Goal: Task Accomplishment & Management: Use online tool/utility

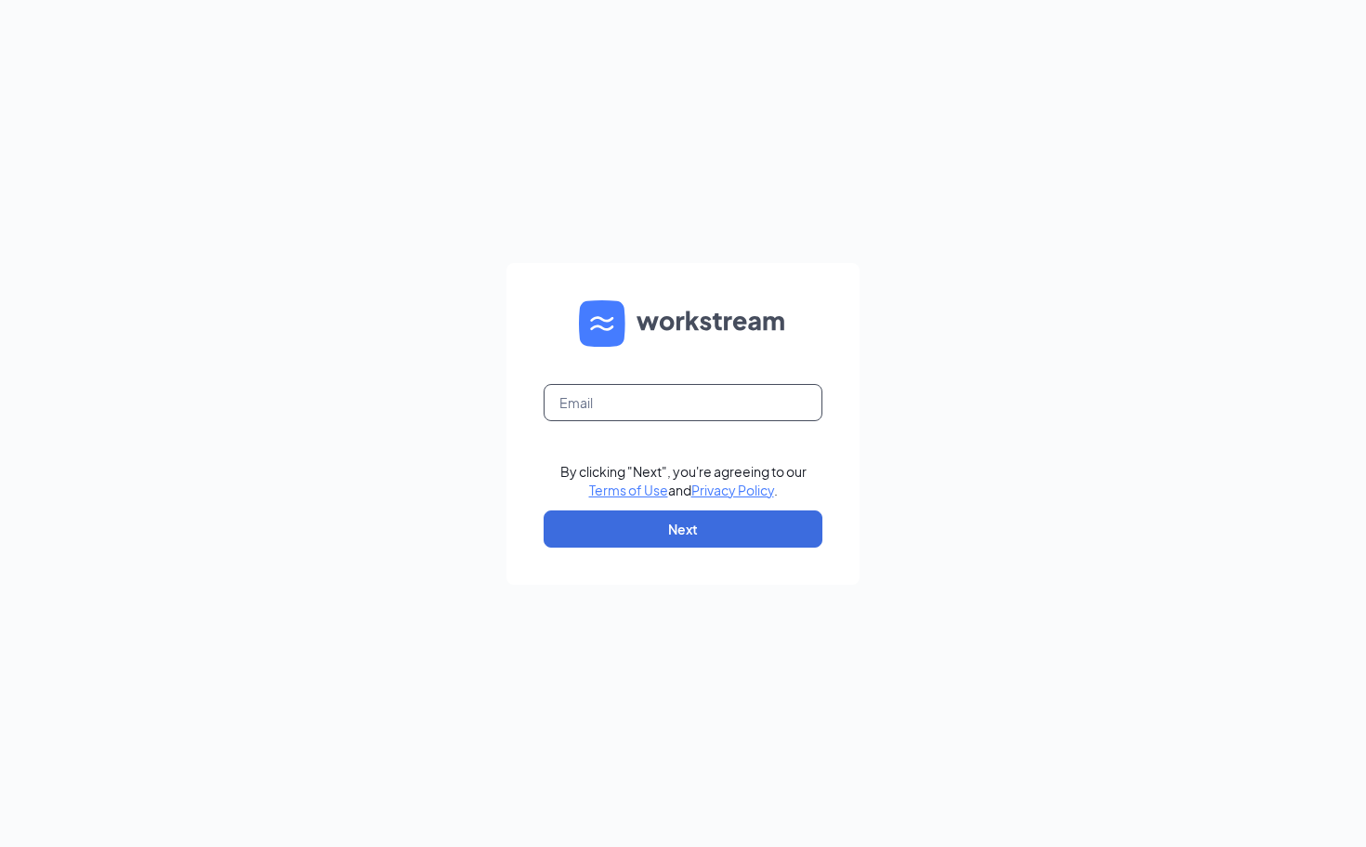
click at [591, 402] on input "text" at bounding box center [683, 402] width 279 height 37
type input "[PERSON_NAME][EMAIL_ADDRESS][DOMAIN_NAME]"
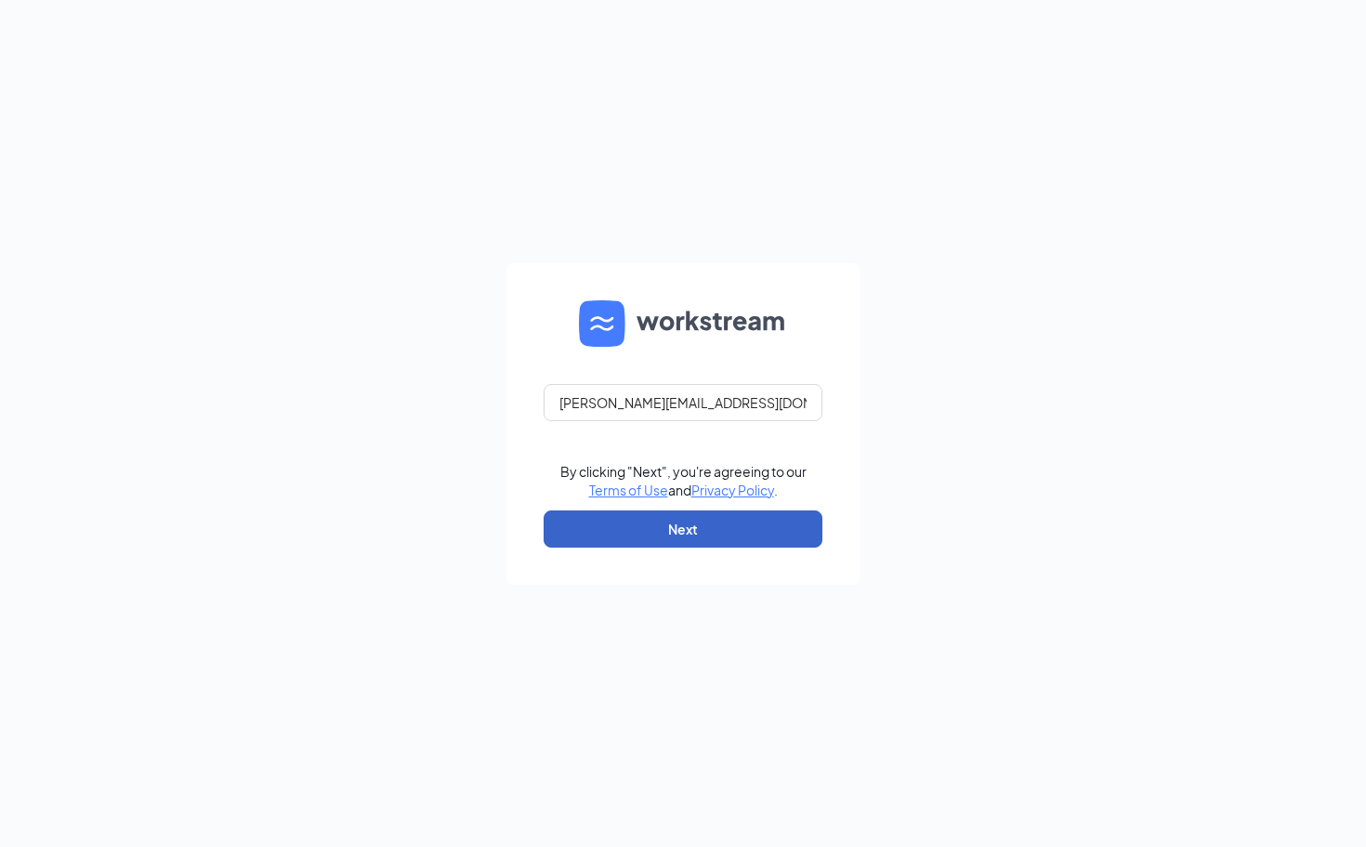
click at [657, 521] on button "Next" at bounding box center [683, 528] width 279 height 37
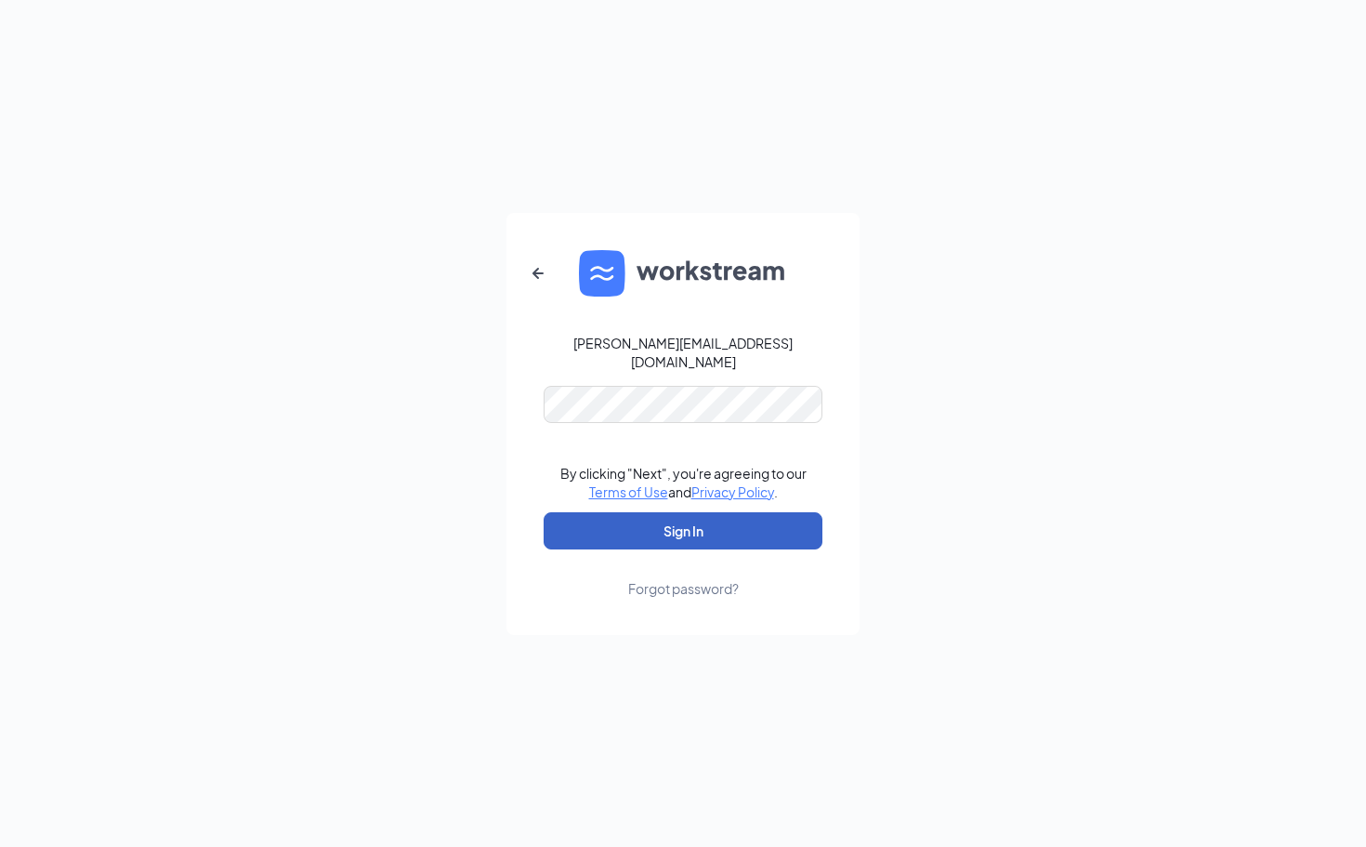
click at [678, 525] on button "Sign In" at bounding box center [683, 530] width 279 height 37
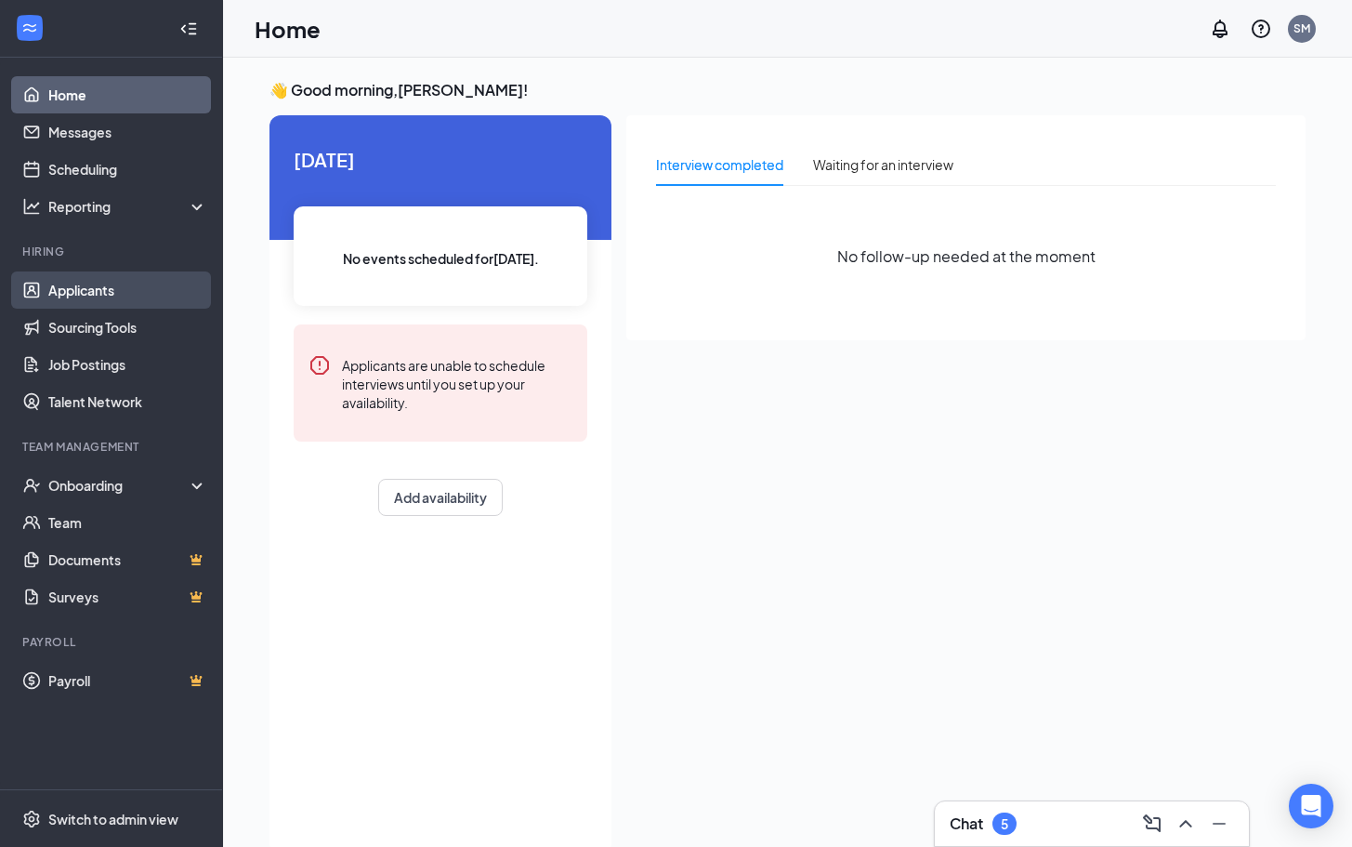
click at [76, 291] on link "Applicants" at bounding box center [127, 289] width 159 height 37
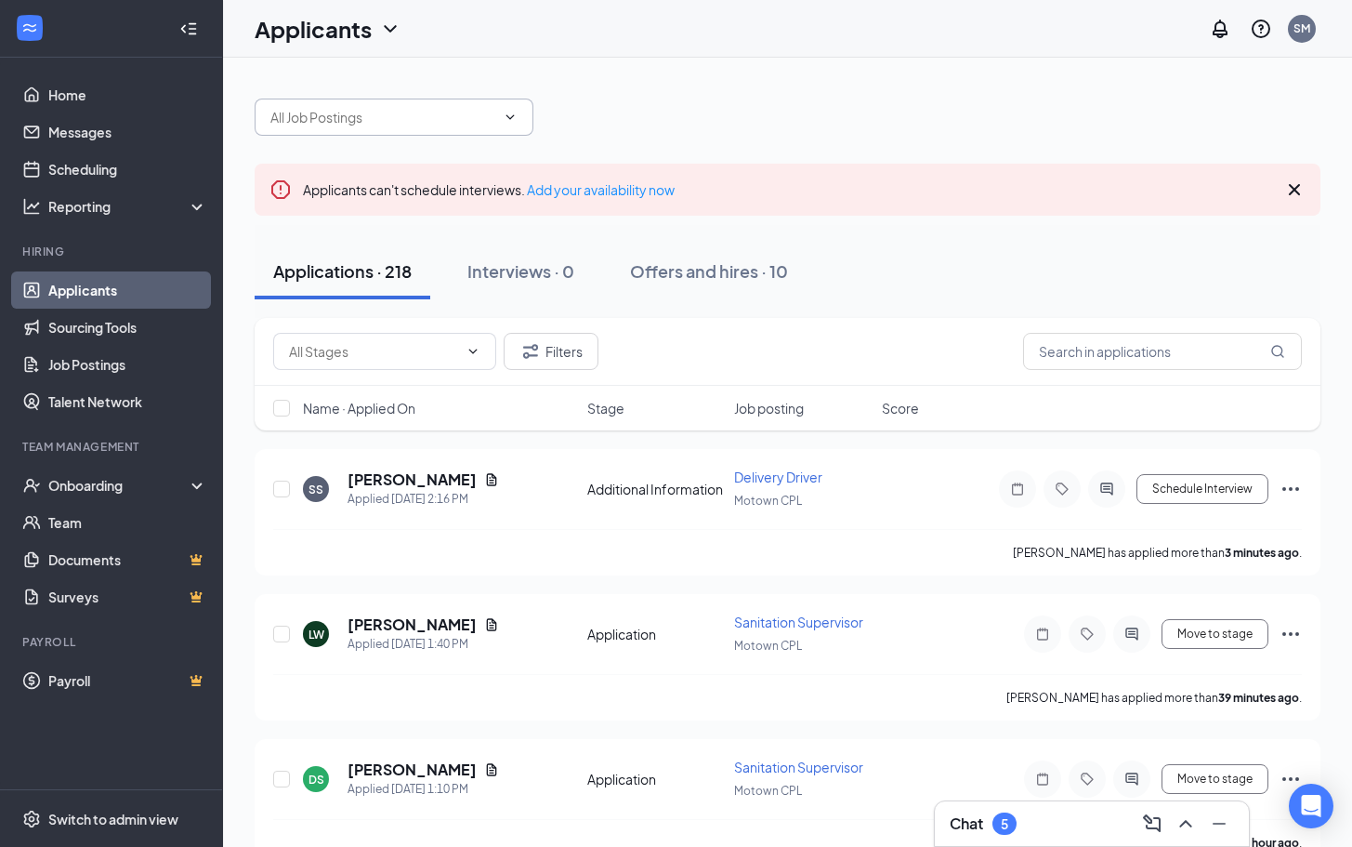
click at [507, 120] on icon "ChevronDown" at bounding box center [510, 117] width 15 height 15
click at [510, 118] on icon "ChevronDown" at bounding box center [511, 116] width 8 height 5
click at [425, 116] on input "text" at bounding box center [382, 117] width 225 height 20
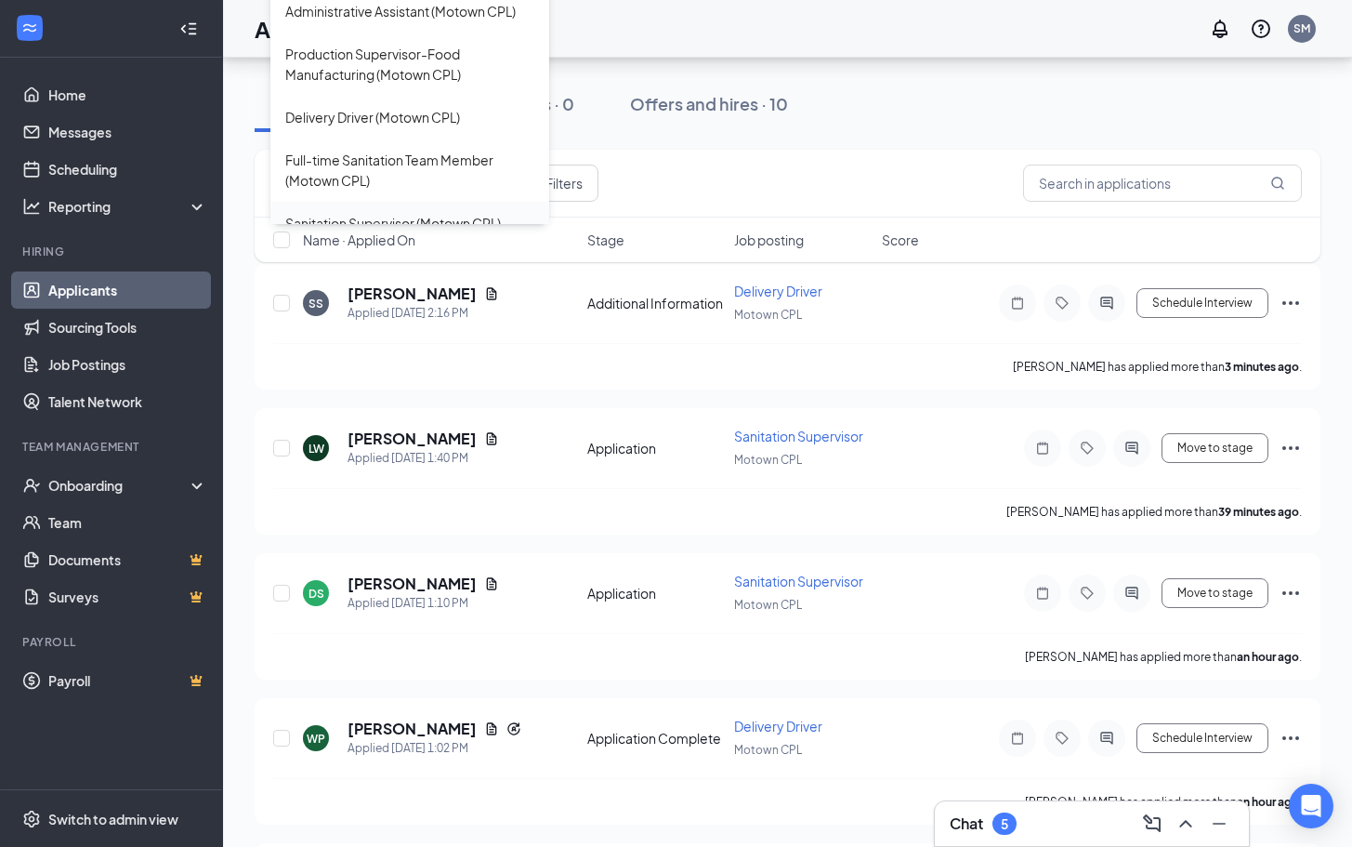
scroll to position [370, 0]
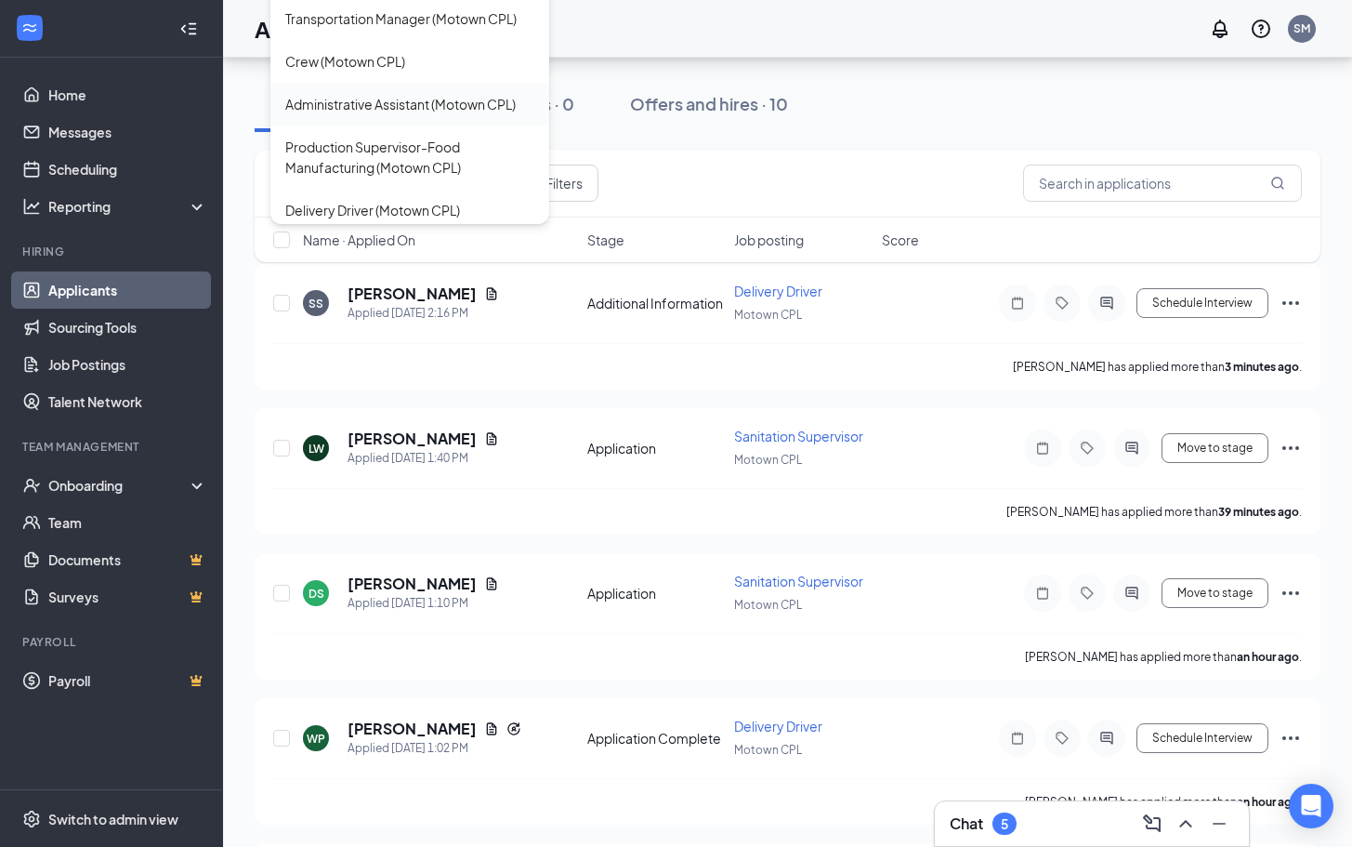
click at [333, 94] on div "Administrative Assistant (Motown CPL)" at bounding box center [400, 104] width 231 height 20
type input "Administrative Assistant (Motown CPL)"
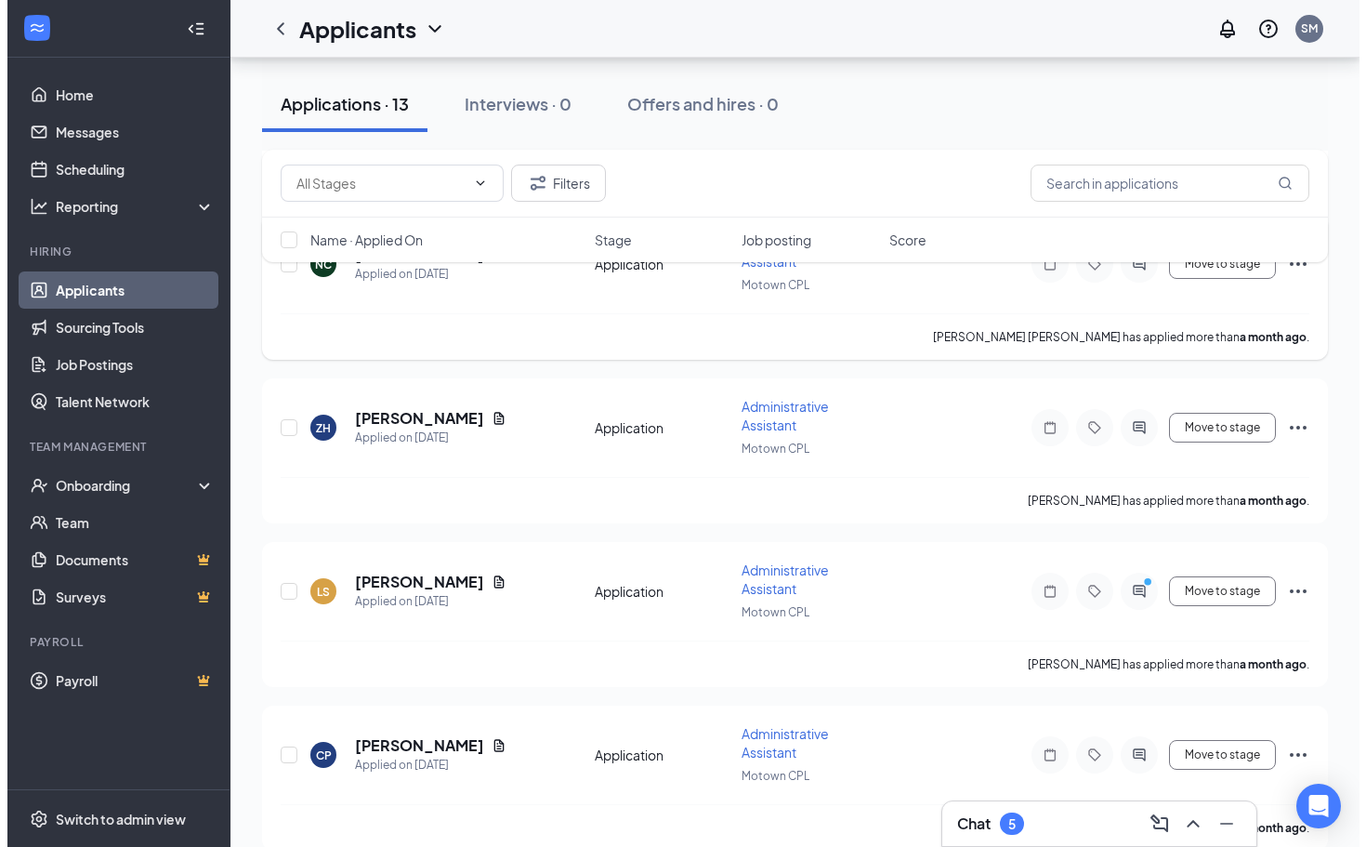
scroll to position [1673, 0]
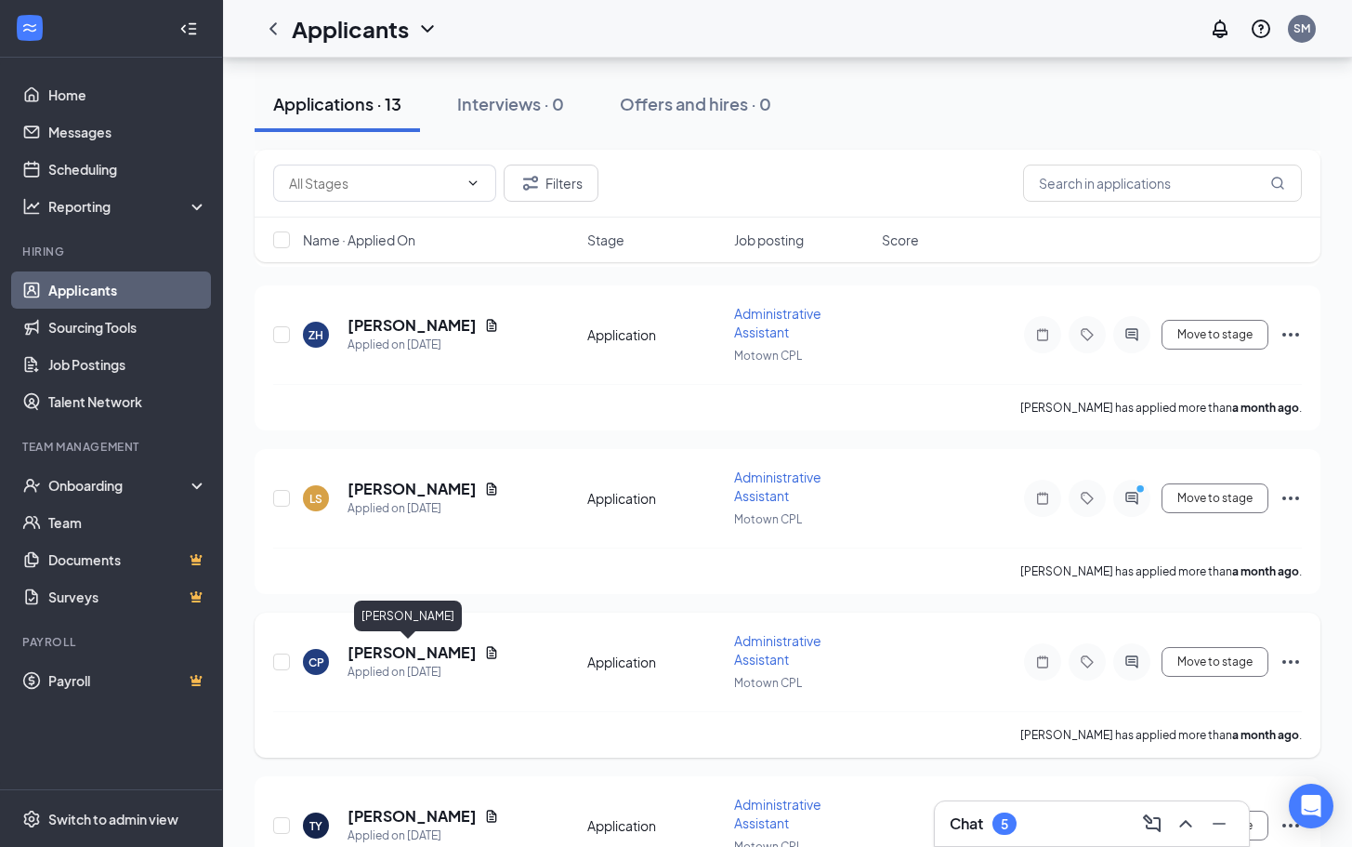
click at [397, 653] on h5 "[PERSON_NAME]" at bounding box center [412, 652] width 129 height 20
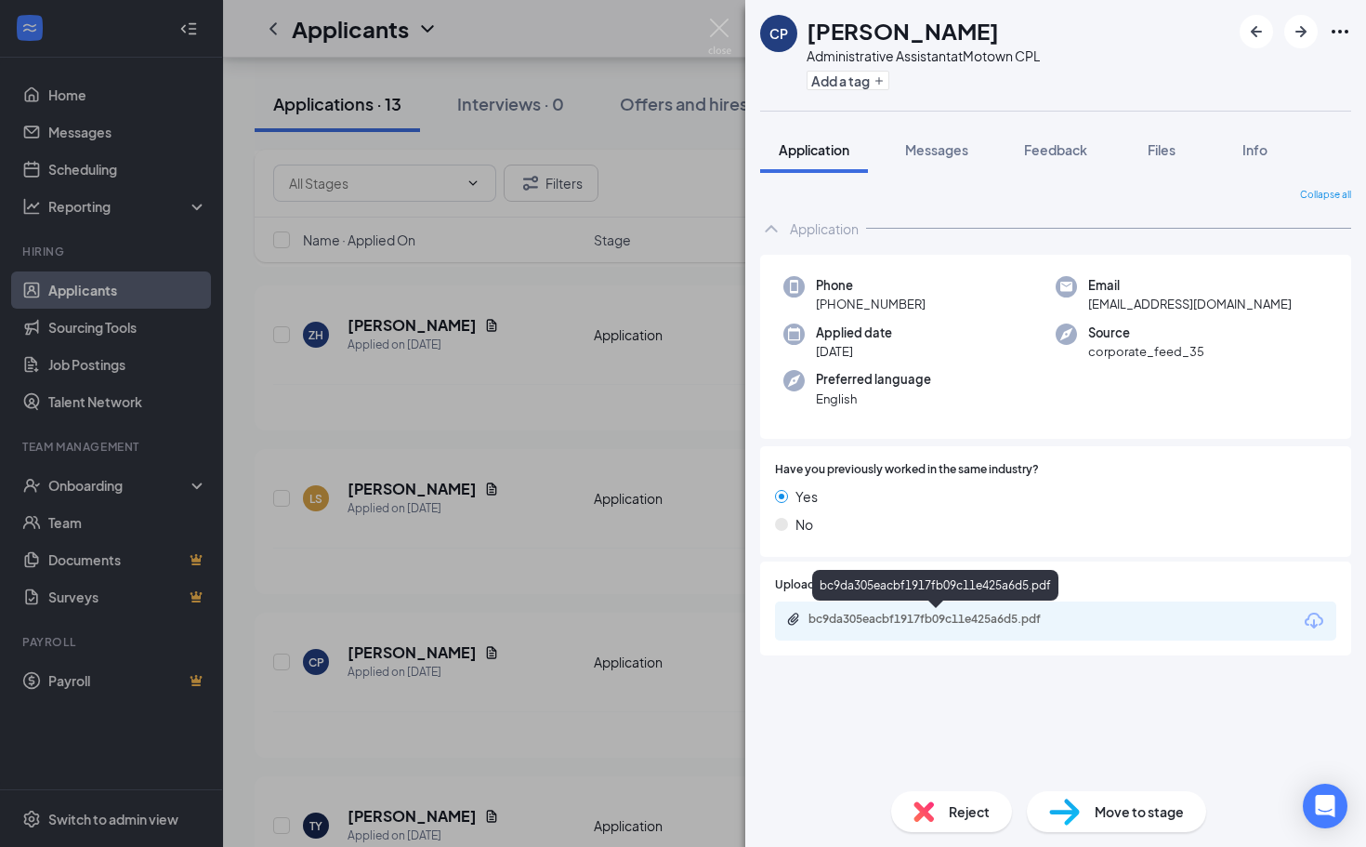
click at [882, 622] on div "bc9da305eacbf1917fb09c11e425a6d5.pdf" at bounding box center [939, 619] width 260 height 15
drag, startPoint x: 546, startPoint y: 414, endPoint x: 424, endPoint y: 448, distance: 126.5
click at [547, 414] on div "[PERSON_NAME] Administrative Assistant at Motown CPL Add a tag Application Mess…" at bounding box center [683, 423] width 1366 height 847
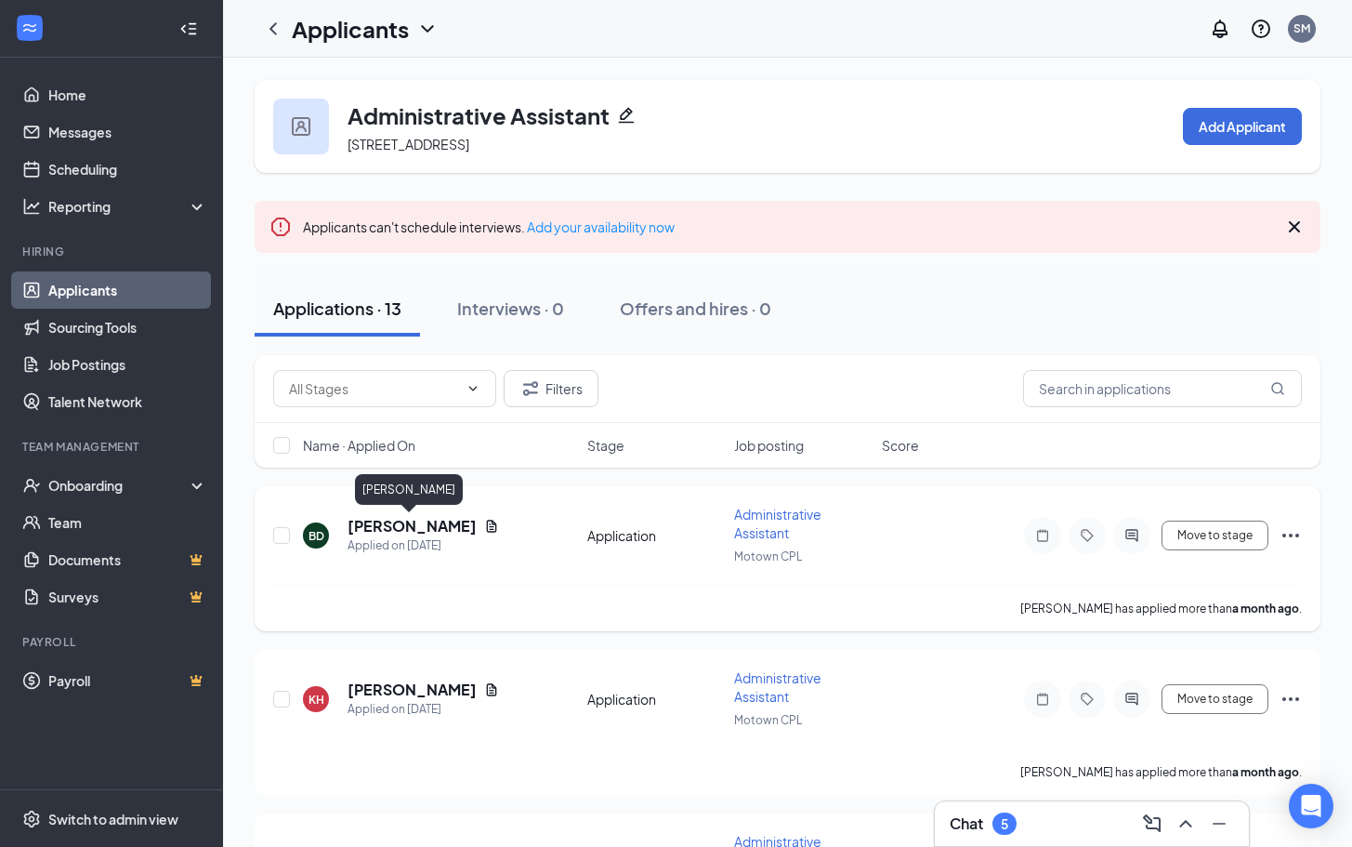
click at [394, 523] on h5 "[PERSON_NAME]" at bounding box center [412, 526] width 129 height 20
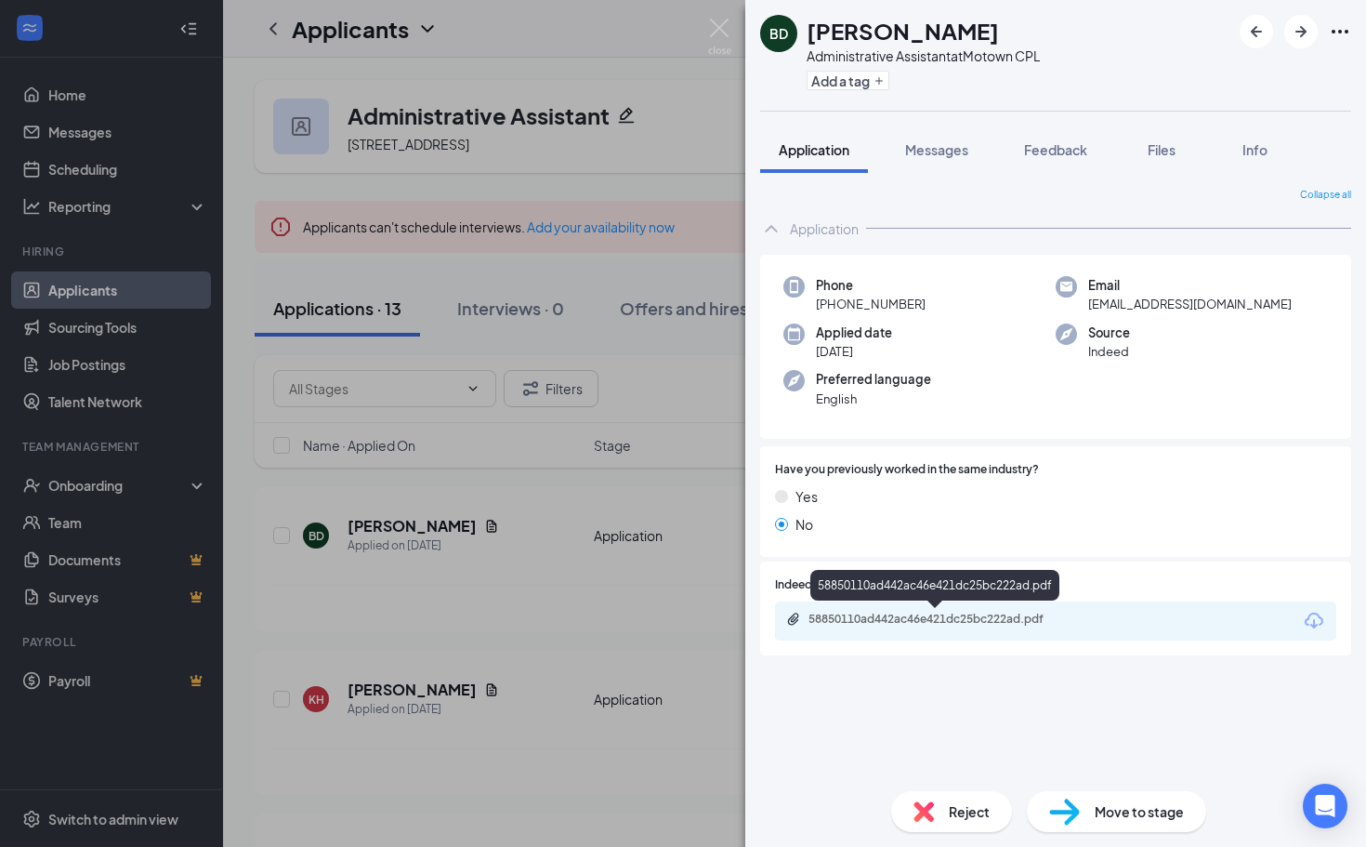
click at [880, 613] on div "58850110ad442ac46e421dc25bc222ad.pdf" at bounding box center [939, 619] width 260 height 15
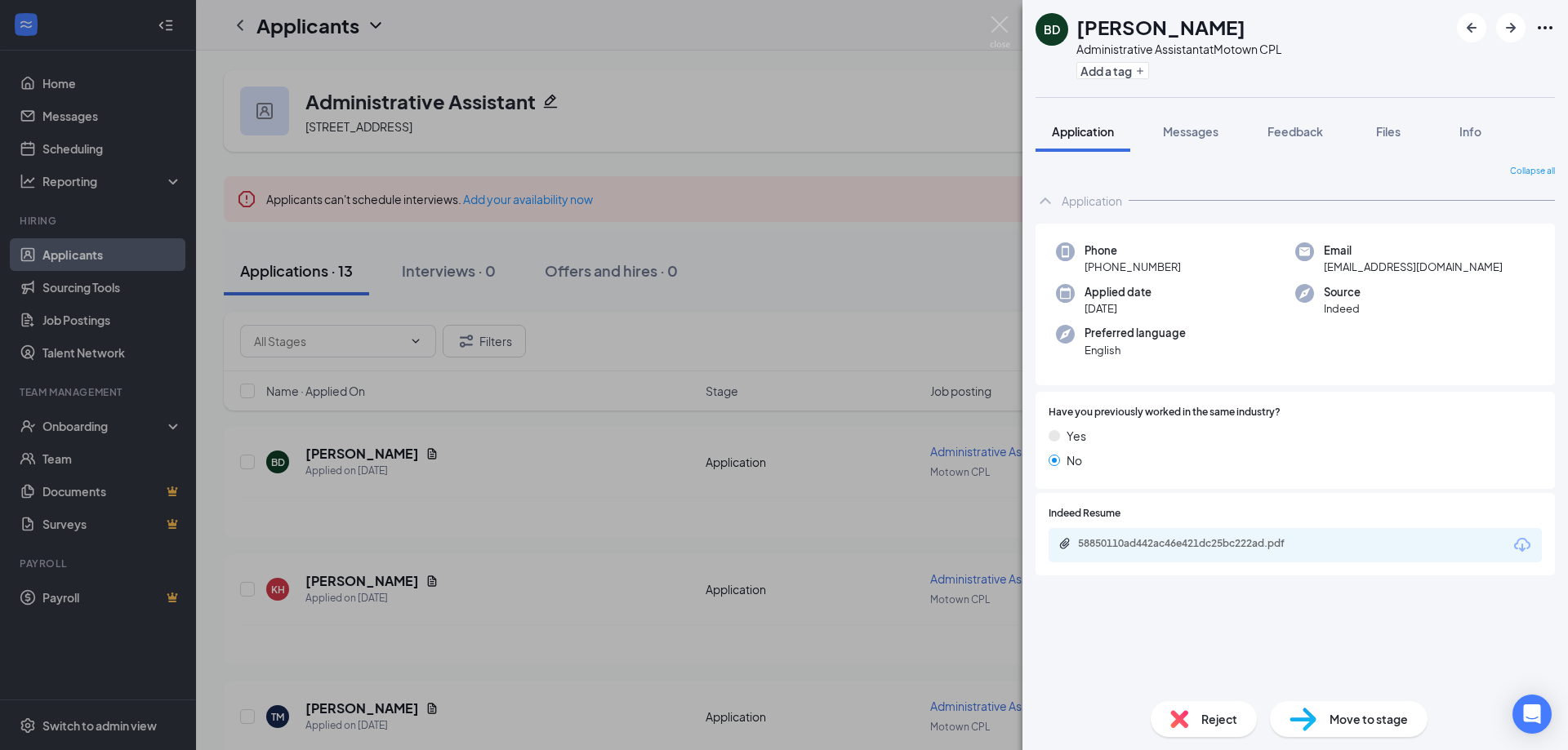
click at [353, 582] on div "BD [PERSON_NAME] Administrative Assistant at Motown CPL Add a tag Application M…" at bounding box center [784, 375] width 1568 height 750
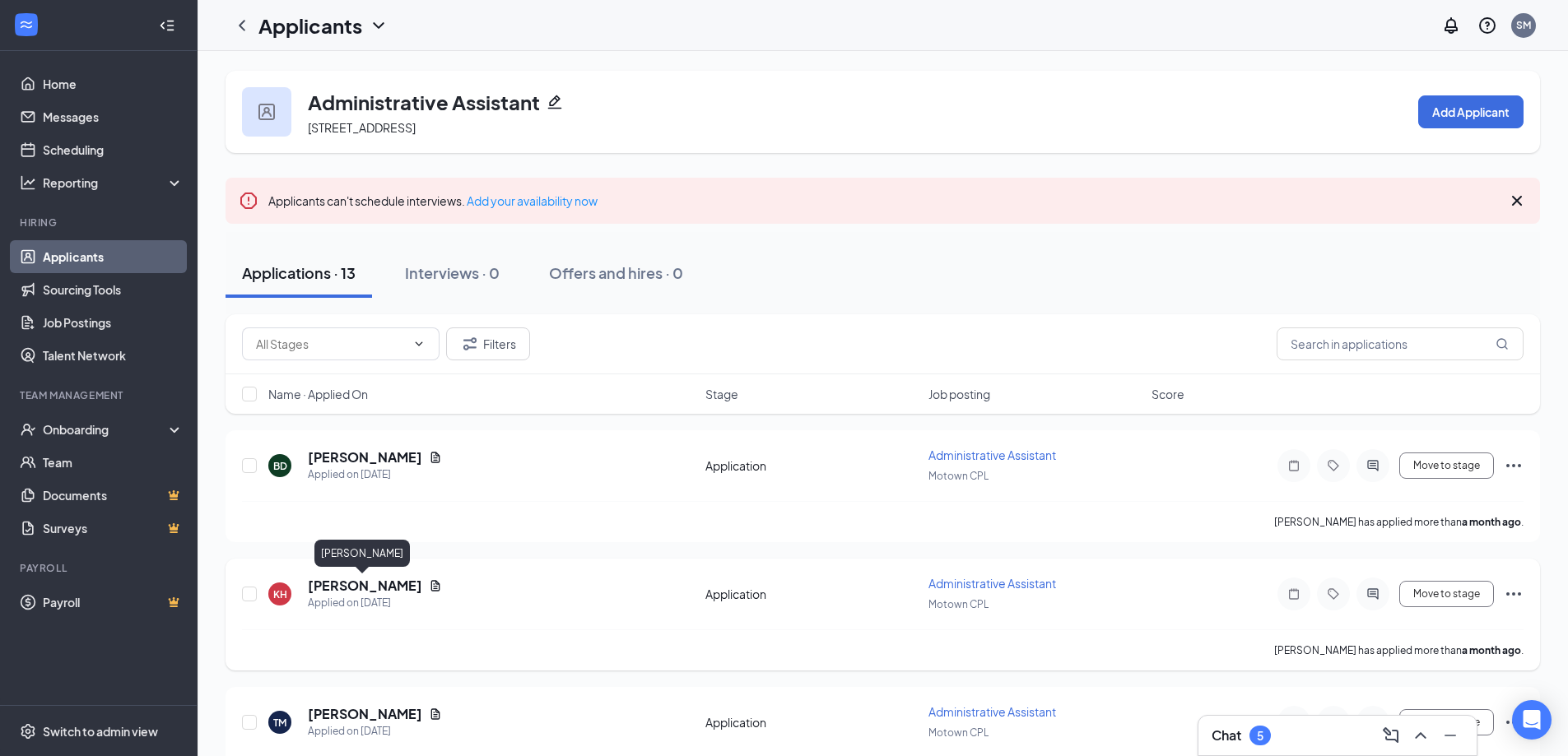
click at [357, 585] on h5 "[PERSON_NAME]" at bounding box center [365, 586] width 114 height 18
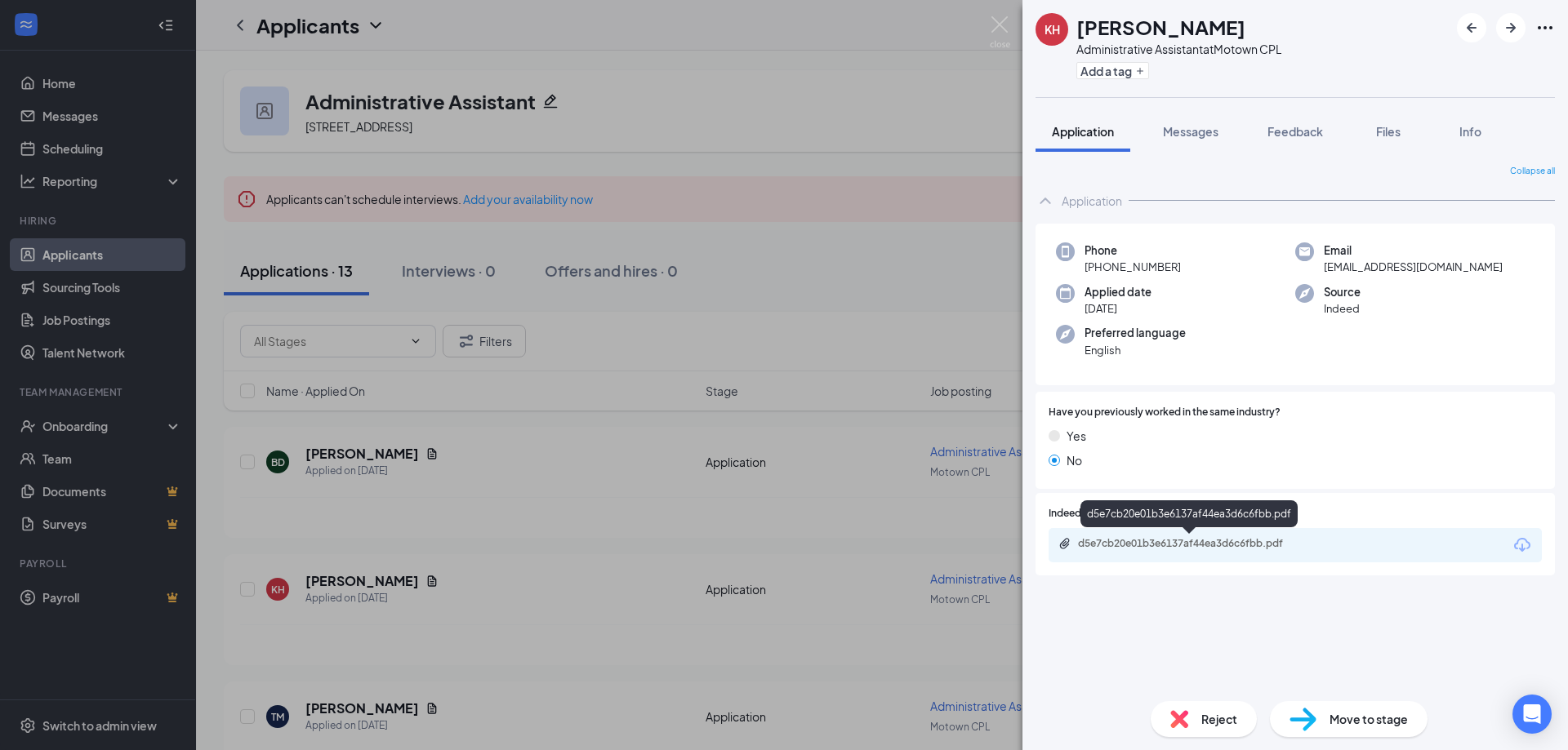
click at [1143, 538] on div "d5e7cb20e01b3e6137af44ea3d6c6fbb.pdf" at bounding box center [1192, 544] width 228 height 13
click at [1199, 710] on div "Reject" at bounding box center [1203, 718] width 106 height 36
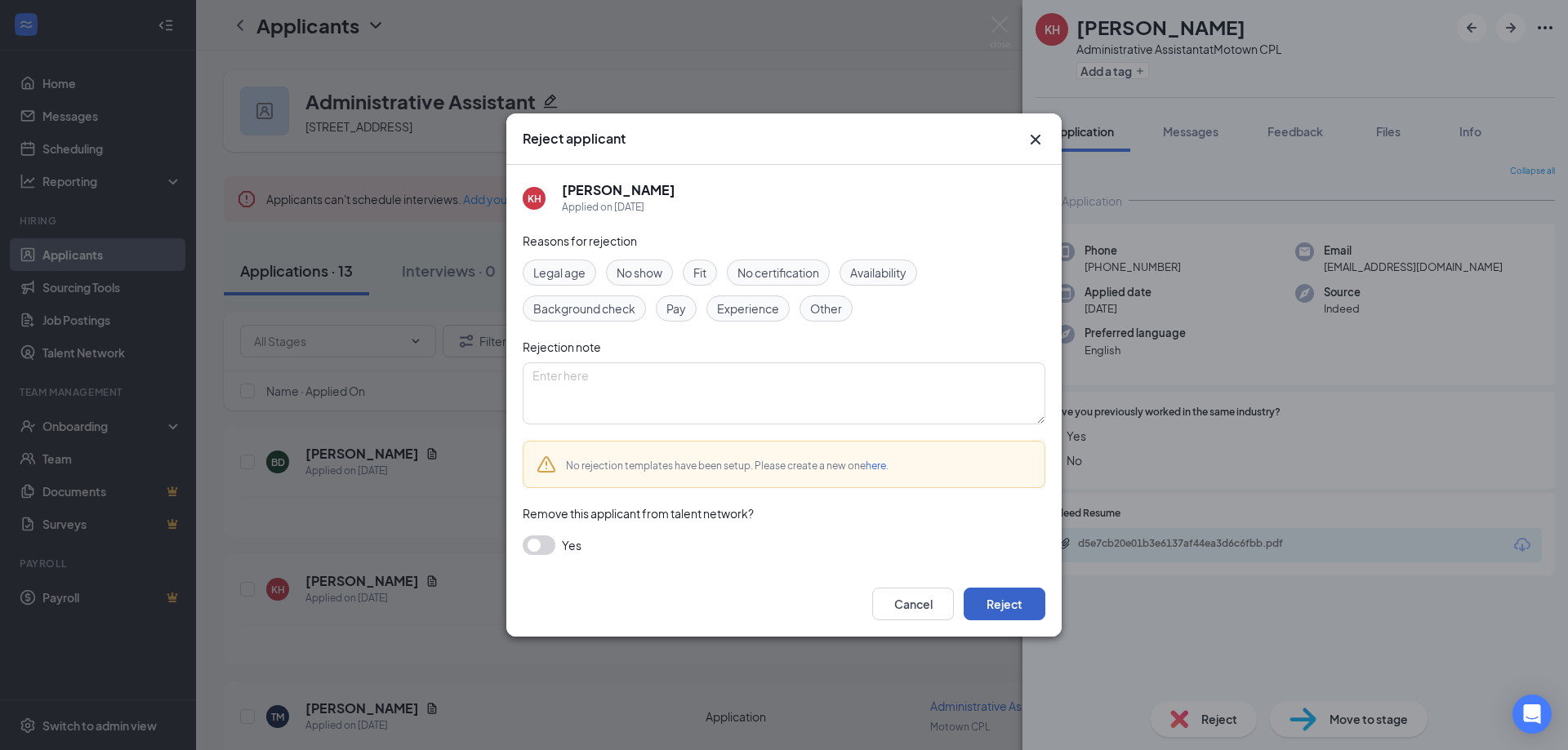
click at [1008, 596] on button "Reject" at bounding box center [1004, 603] width 82 height 32
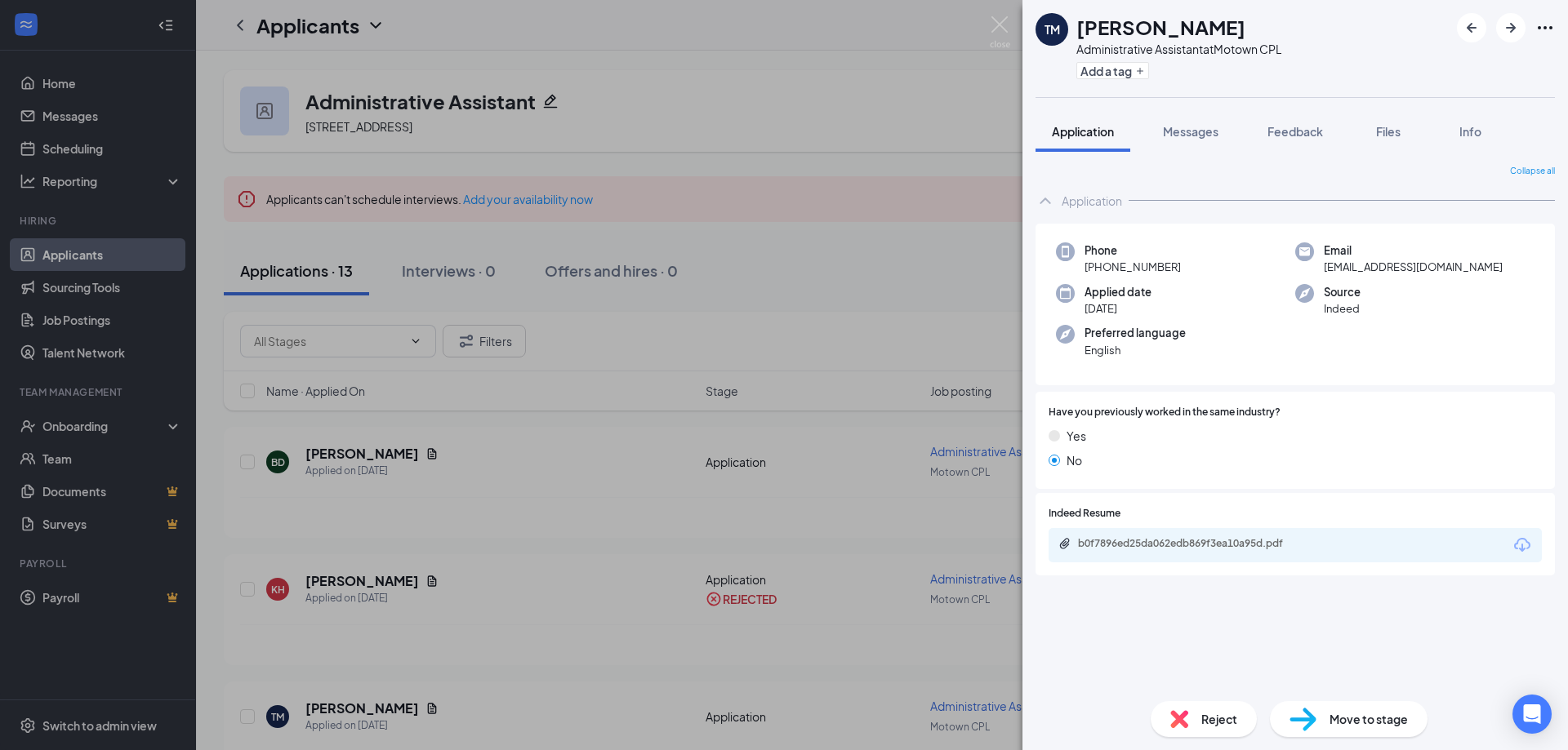
click at [1199, 718] on span "Reject" at bounding box center [1218, 719] width 36 height 18
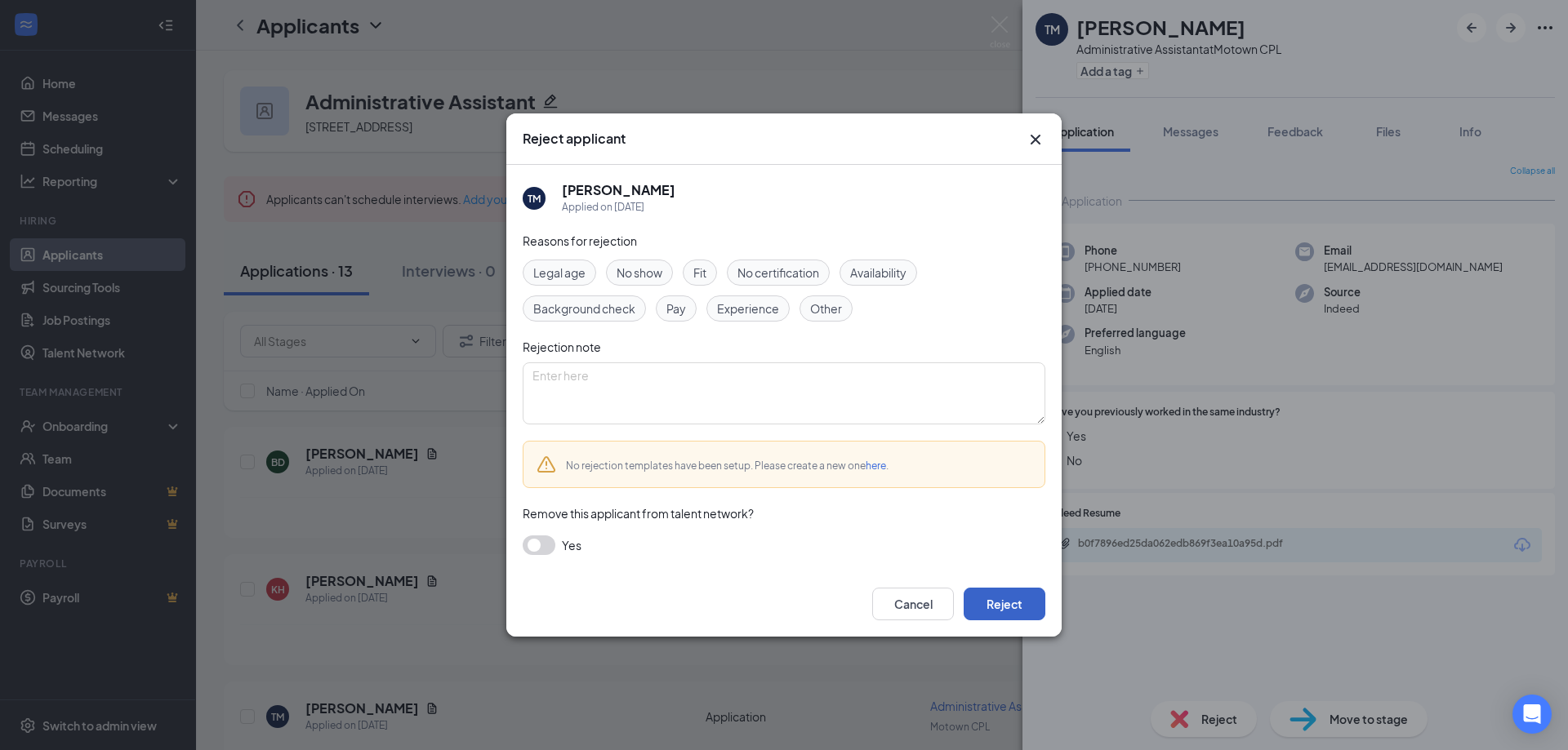
click at [1026, 602] on button "Reject" at bounding box center [1004, 603] width 82 height 32
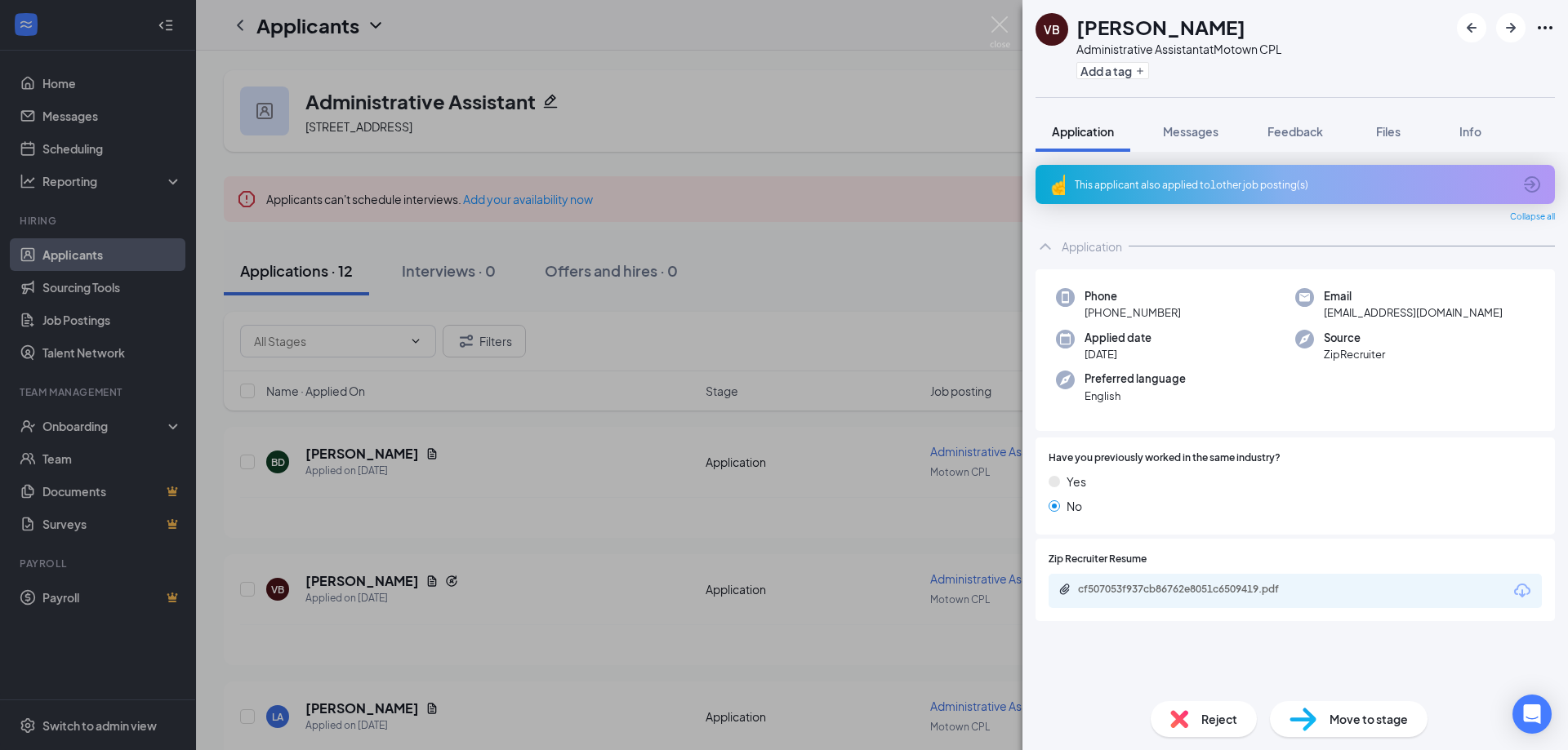
click at [333, 452] on div "VB [PERSON_NAME] Administrative Assistant at Motown CPL Add a tag Application M…" at bounding box center [784, 375] width 1568 height 750
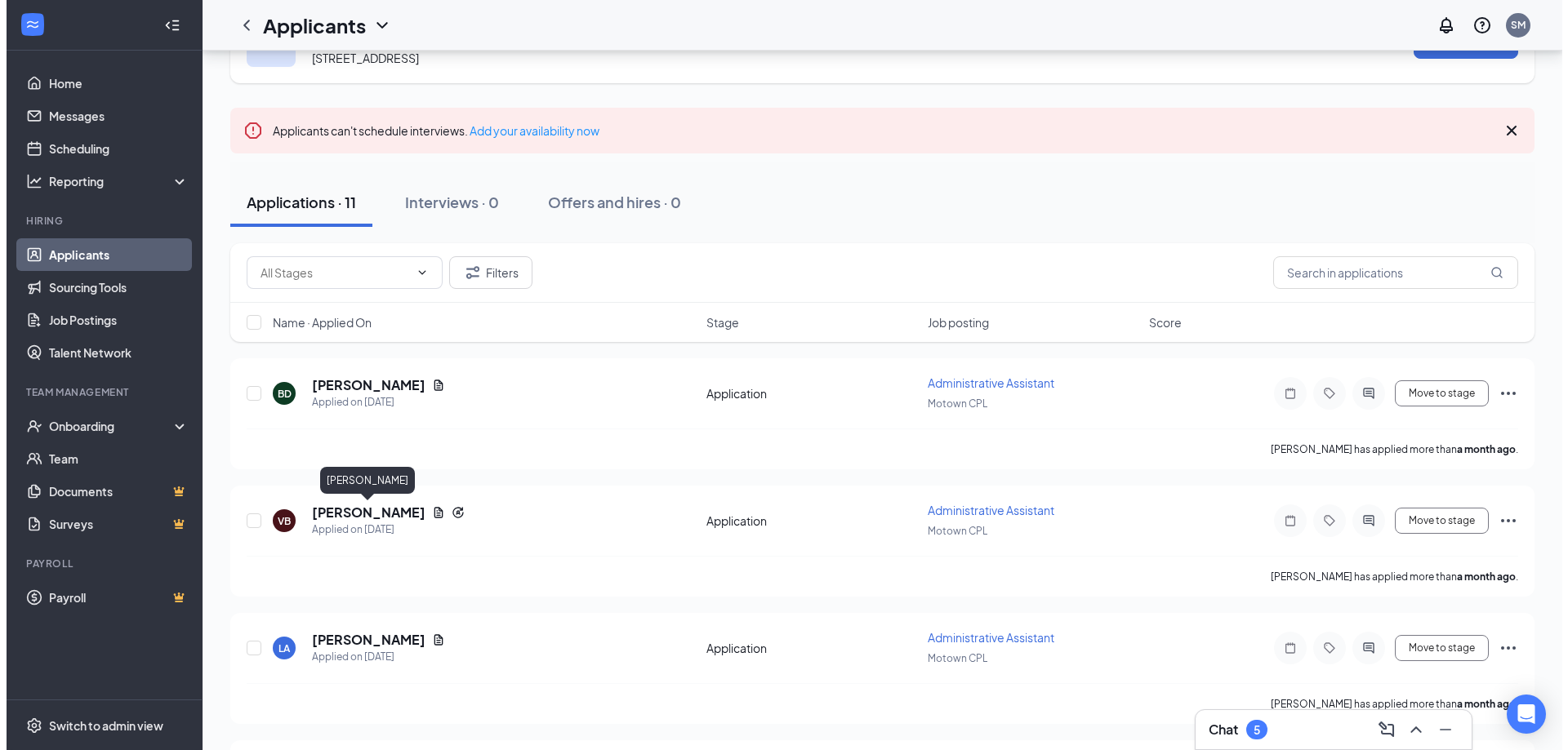
scroll to position [163, 0]
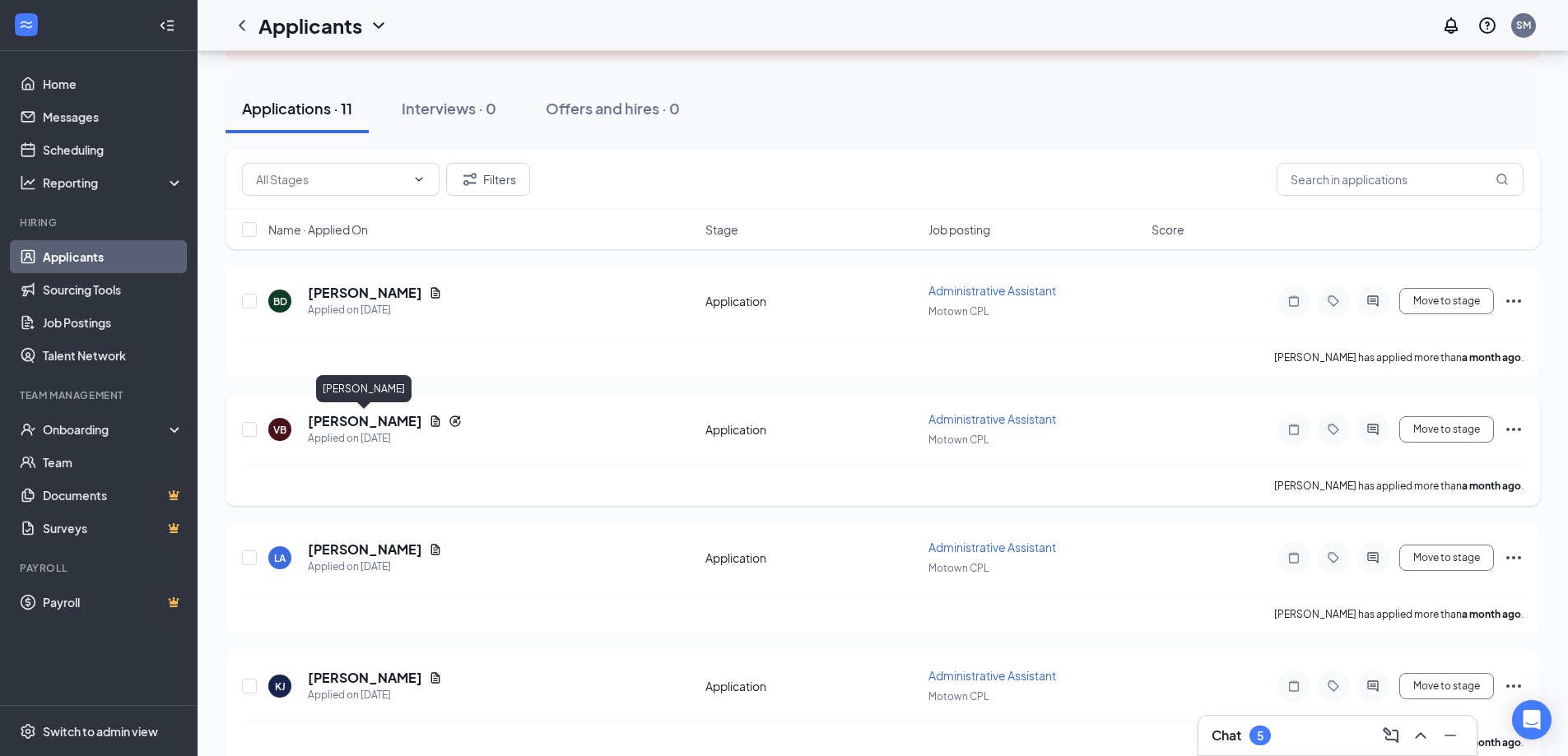
click at [361, 423] on h5 "[PERSON_NAME]" at bounding box center [365, 421] width 114 height 18
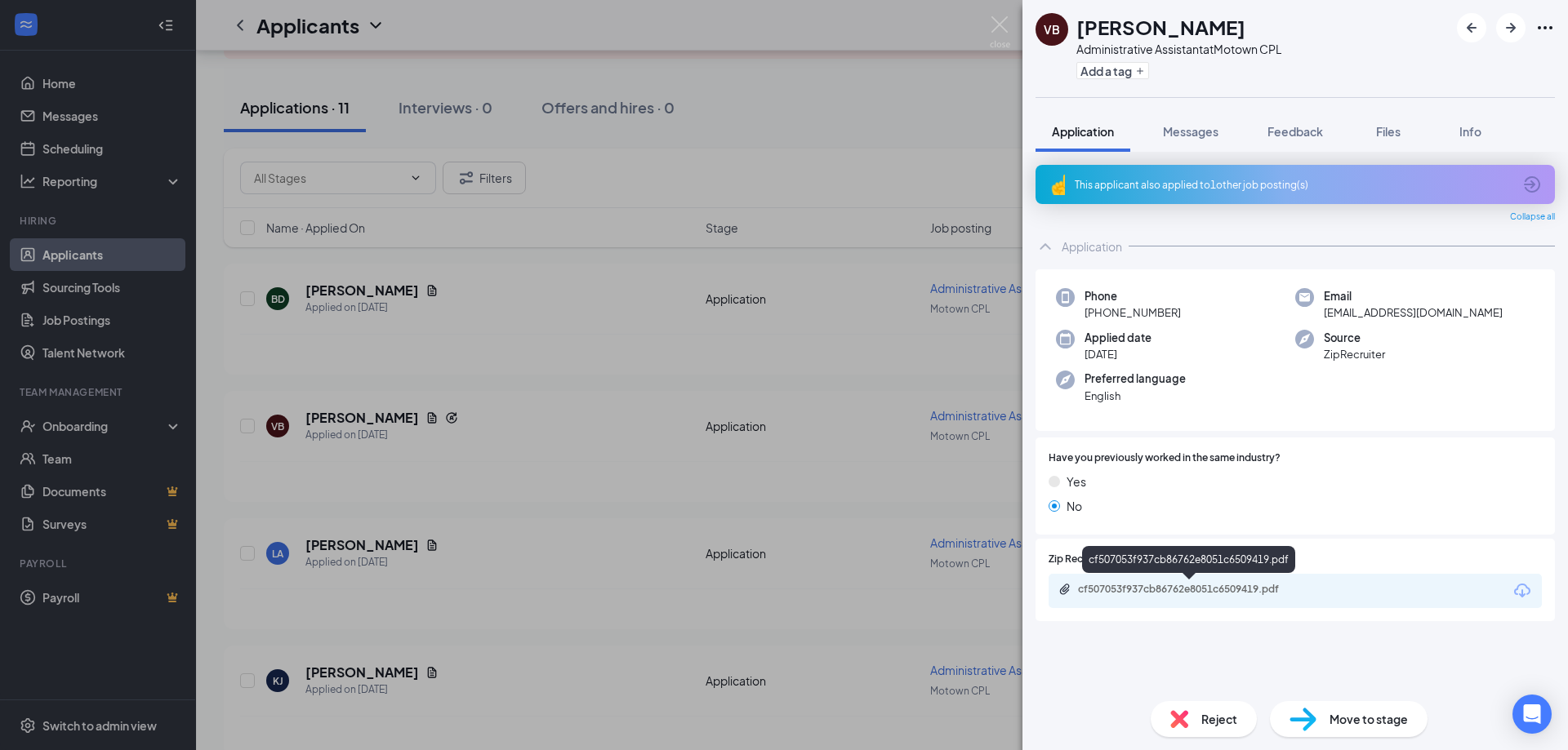
click at [1110, 585] on div "cf507053f937cb86762e8051c6509419.pdf" at bounding box center [1192, 589] width 228 height 13
click at [1199, 721] on span "Reject" at bounding box center [1218, 719] width 36 height 18
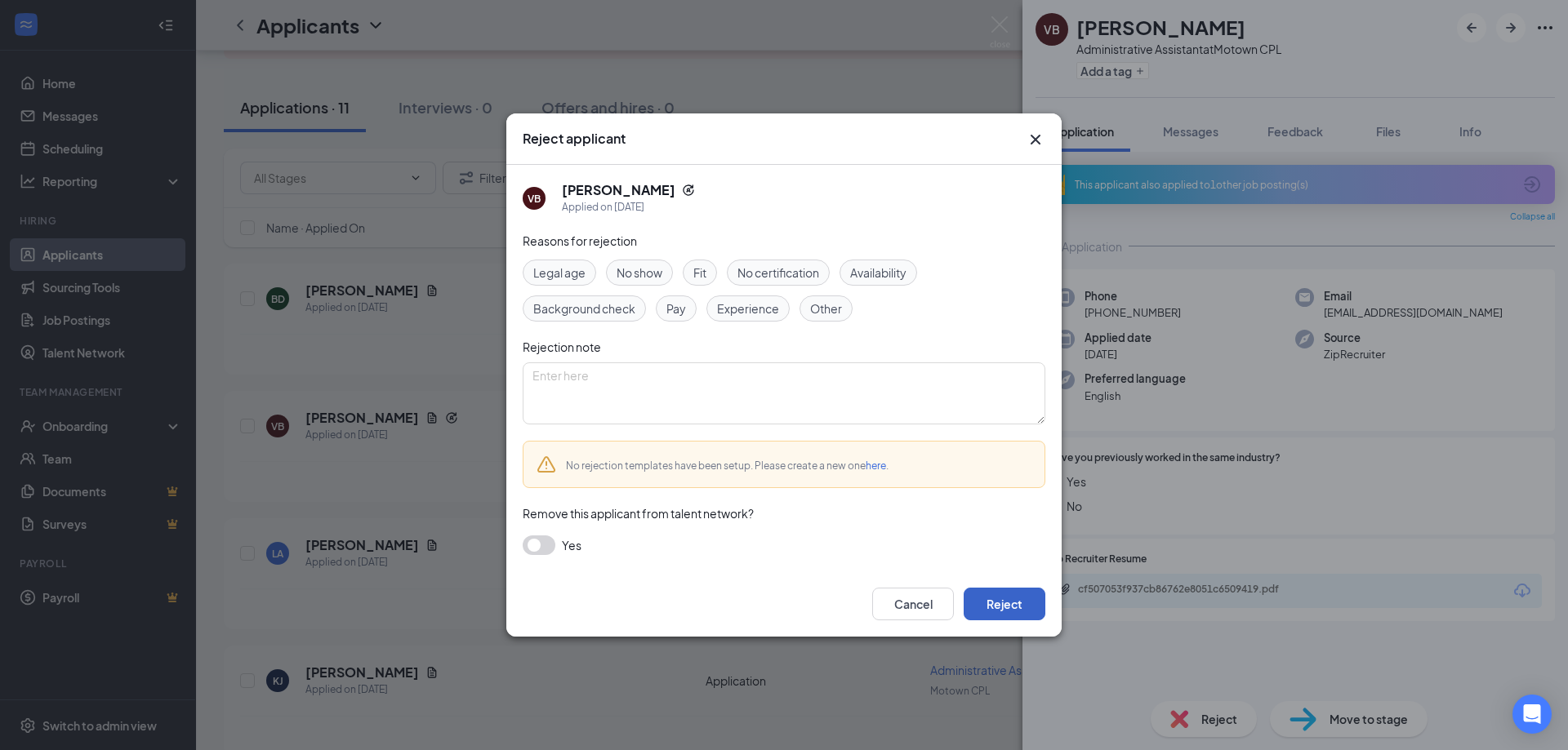
click at [996, 604] on button "Reject" at bounding box center [1004, 603] width 82 height 32
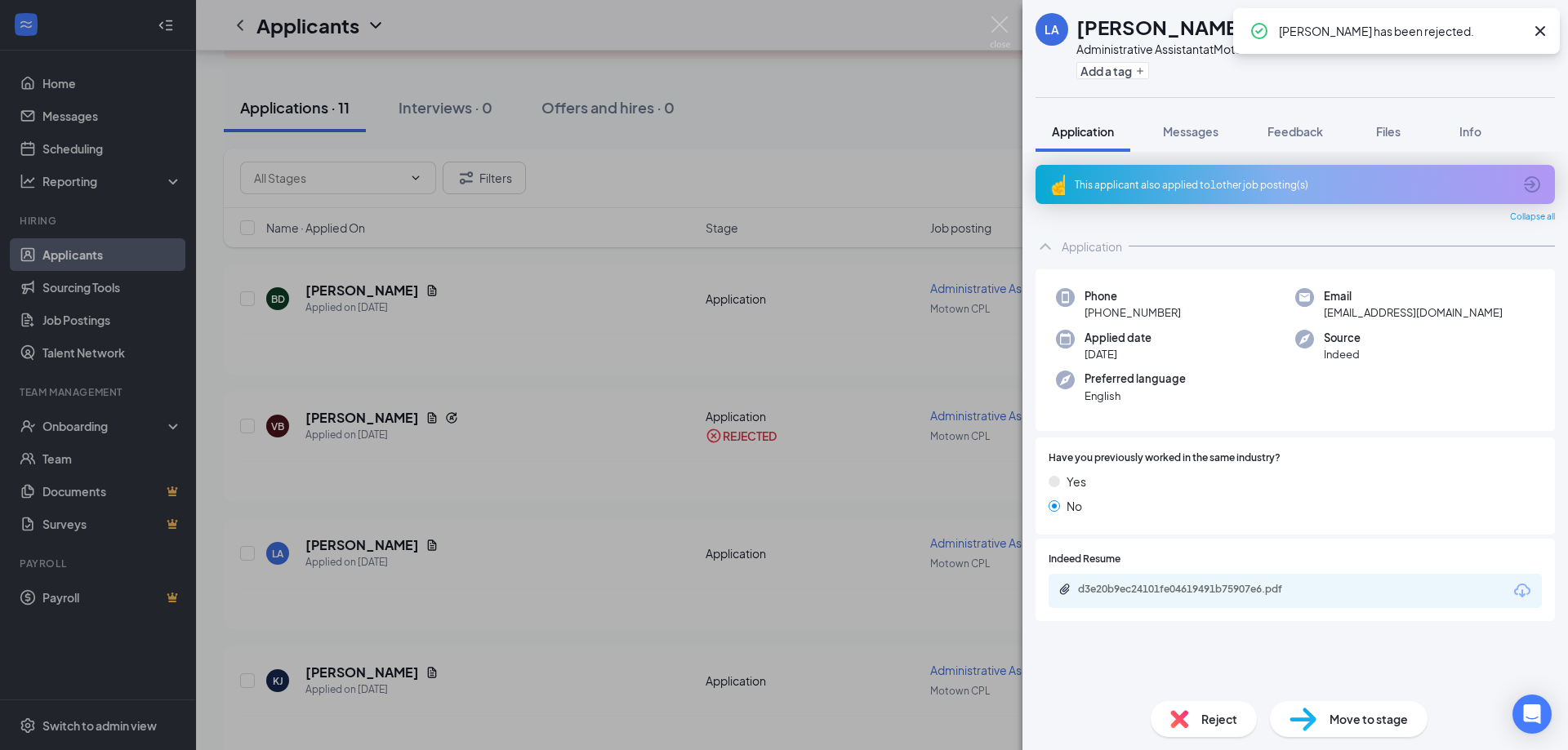
click at [536, 518] on div "LA [PERSON_NAME] Administrative Assistant at Motown CPL Add a tag Application M…" at bounding box center [784, 375] width 1568 height 750
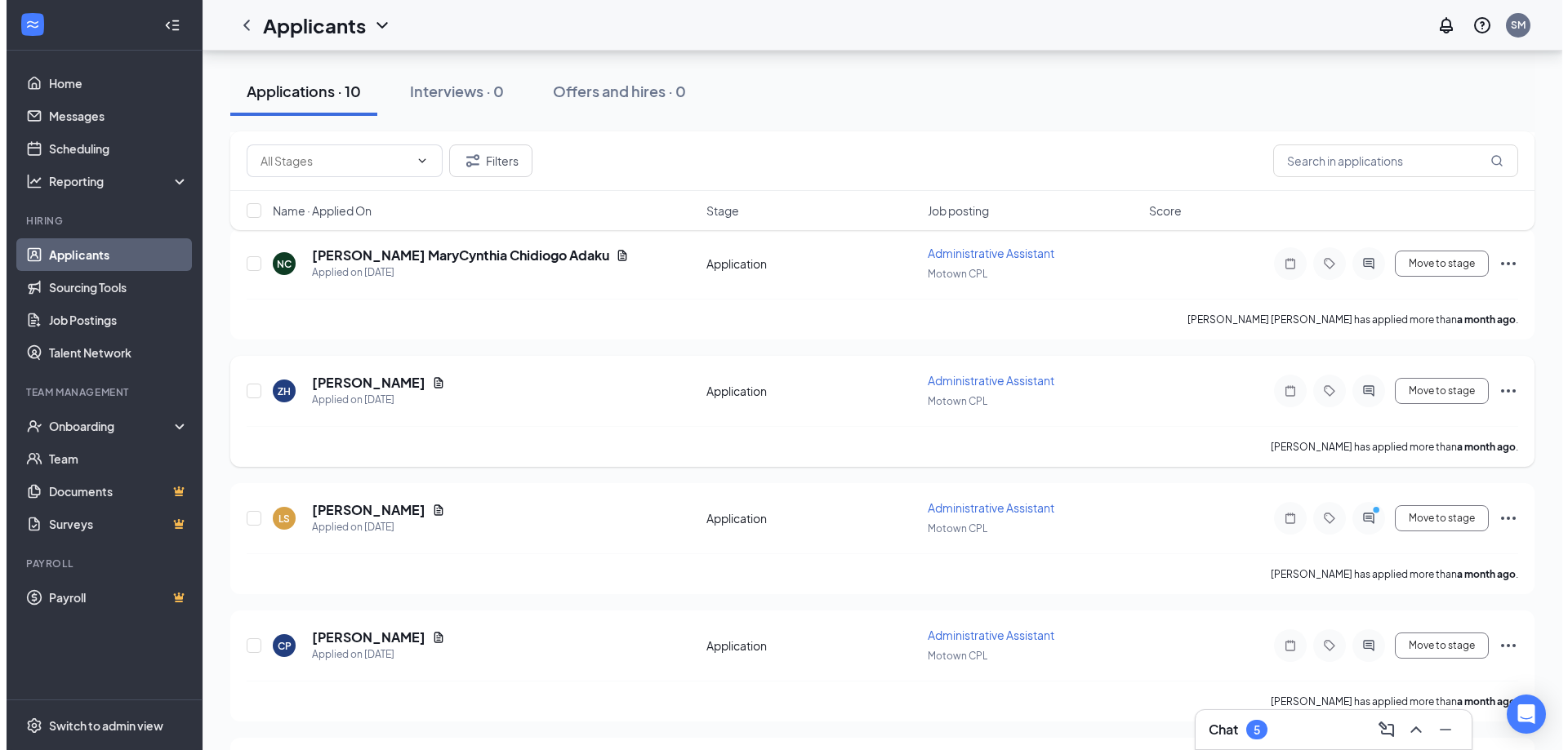
scroll to position [898, 0]
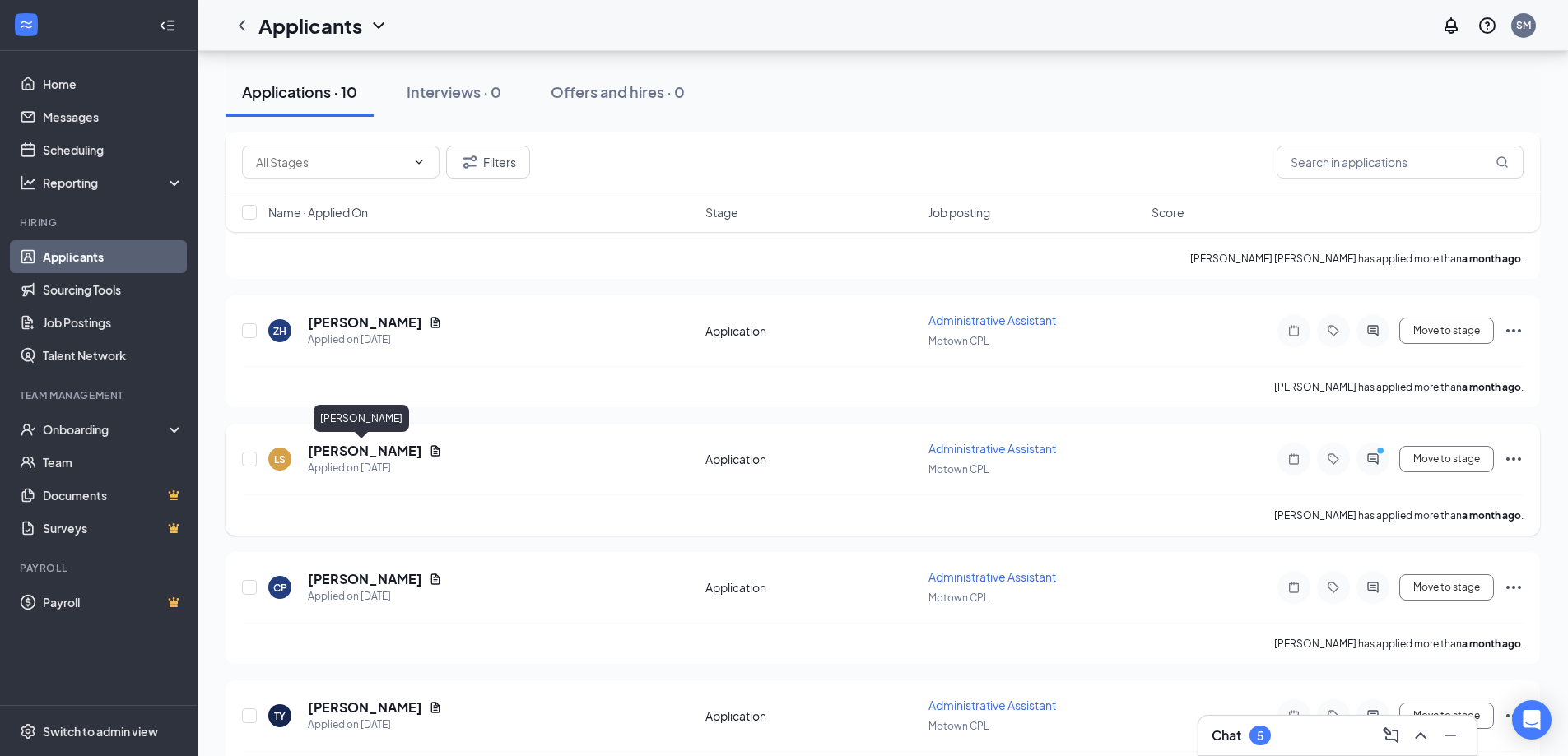
click at [368, 454] on h5 "[PERSON_NAME]" at bounding box center [365, 451] width 114 height 18
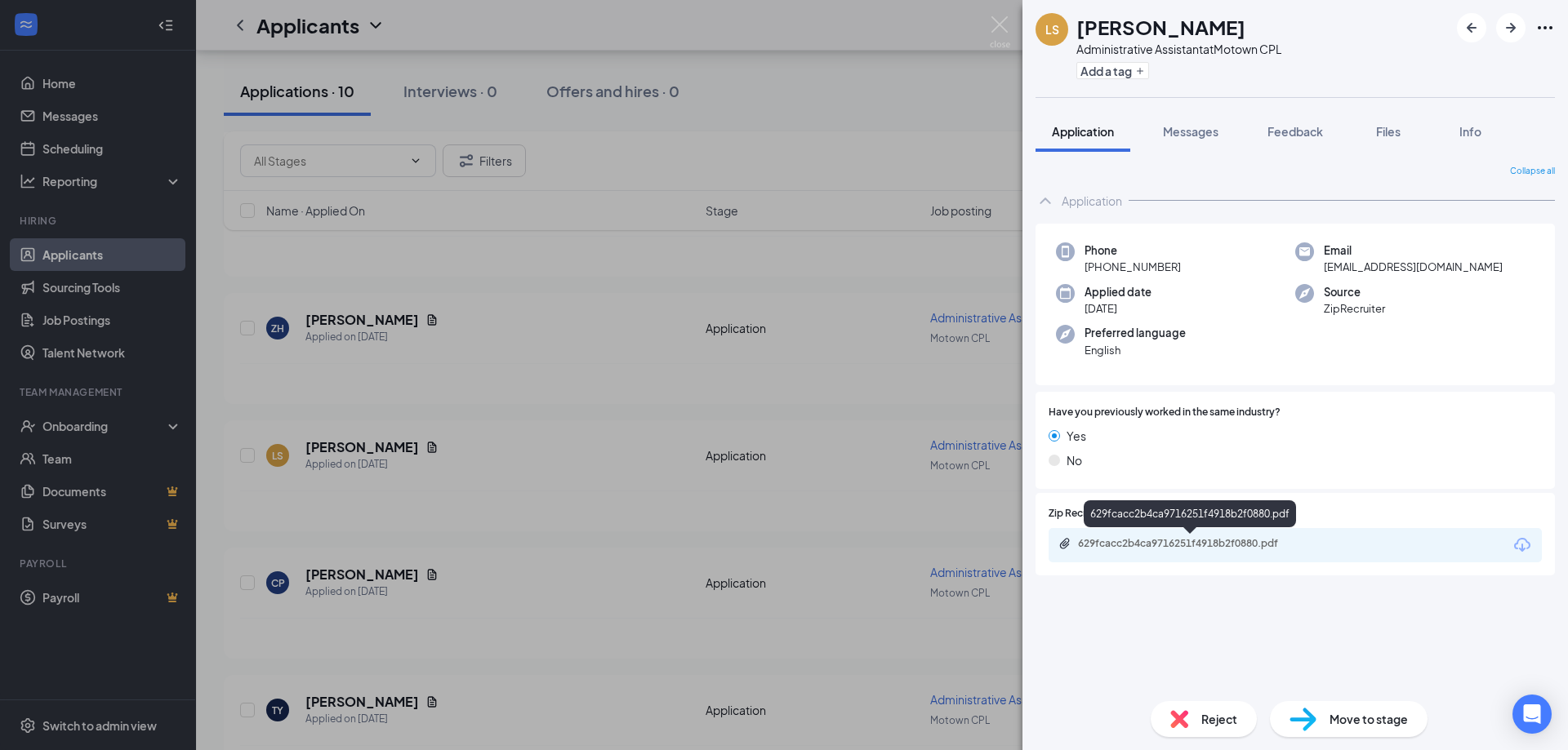
click at [1127, 544] on div "629fcacc2b4ca9716251f4918b2f0880.pdf" at bounding box center [1192, 544] width 228 height 13
click at [1199, 718] on span "Reject" at bounding box center [1218, 719] width 36 height 18
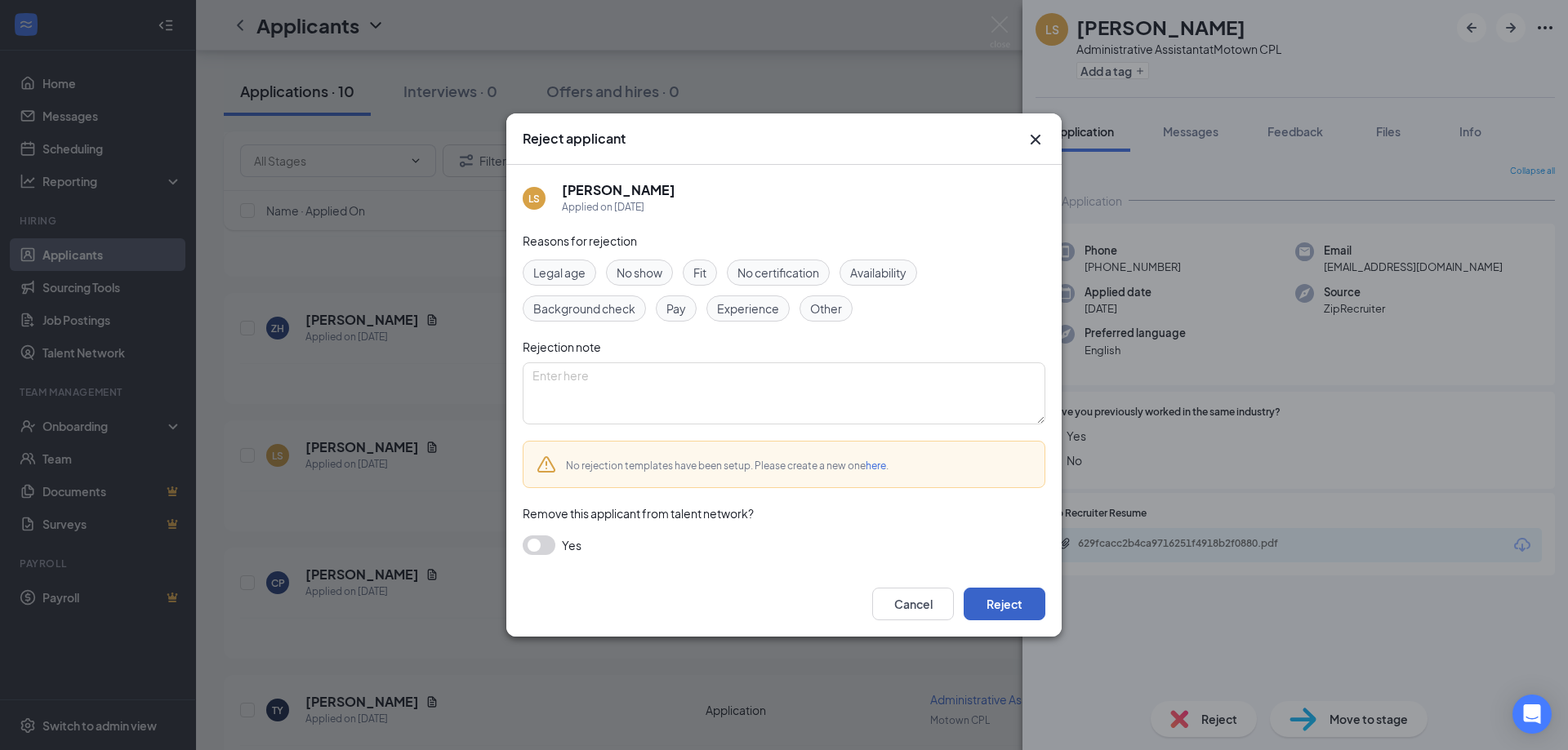
drag, startPoint x: 1022, startPoint y: 608, endPoint x: 1030, endPoint y: 617, distance: 12.0
click at [1029, 615] on button "Reject" at bounding box center [1004, 603] width 82 height 32
